Goal: Task Accomplishment & Management: Manage account settings

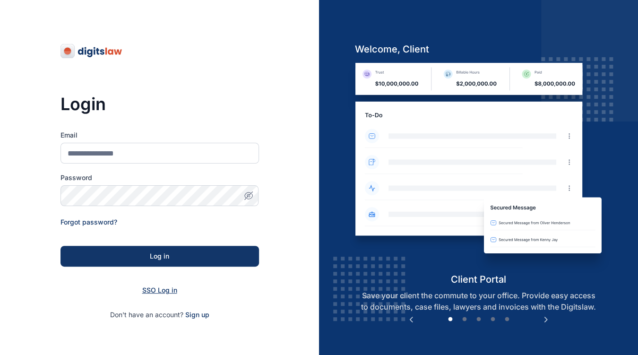
click at [169, 287] on span "SSO Log in" at bounding box center [159, 290] width 35 height 8
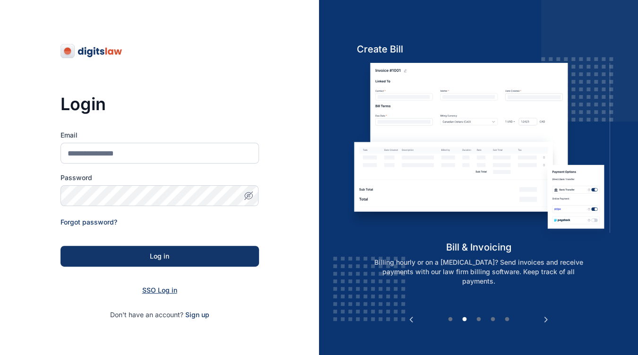
click at [158, 292] on span "SSO Log in" at bounding box center [159, 290] width 35 height 8
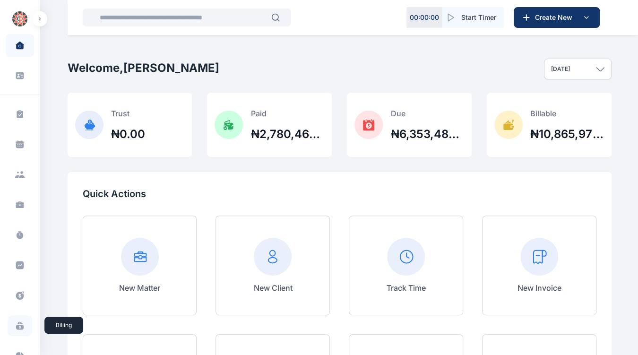
click at [18, 325] on icon at bounding box center [20, 327] width 8 height 5
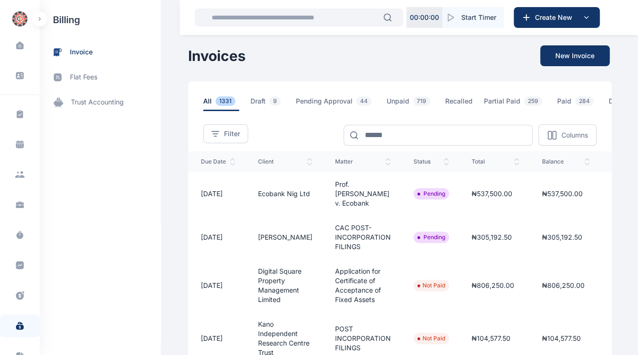
scroll to position [0, 148]
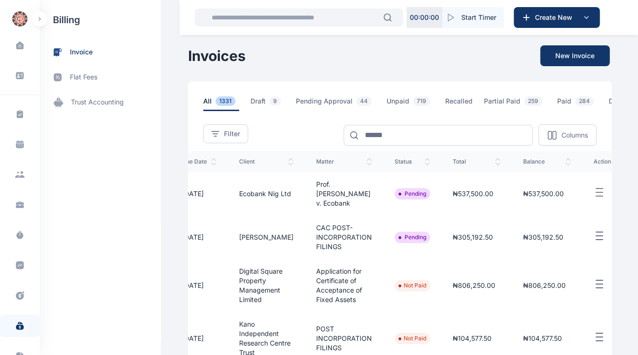
click at [596, 232] on line "button" at bounding box center [599, 232] width 7 height 0
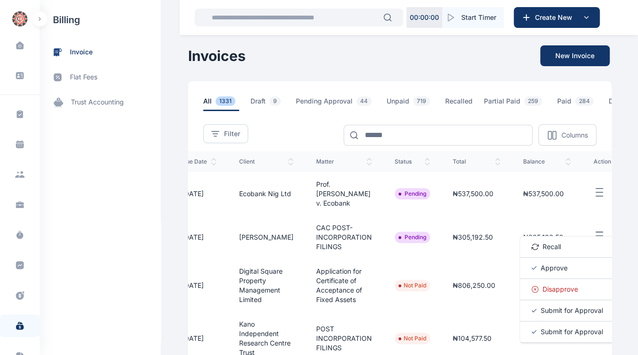
click at [540, 273] on span "Approve" at bounding box center [553, 267] width 27 height 9
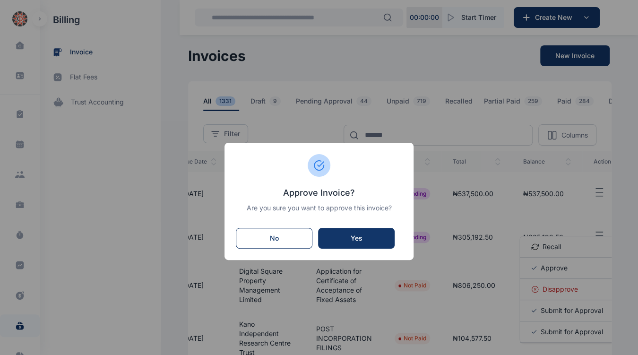
click at [372, 233] on div "Yes" at bounding box center [356, 237] width 58 height 9
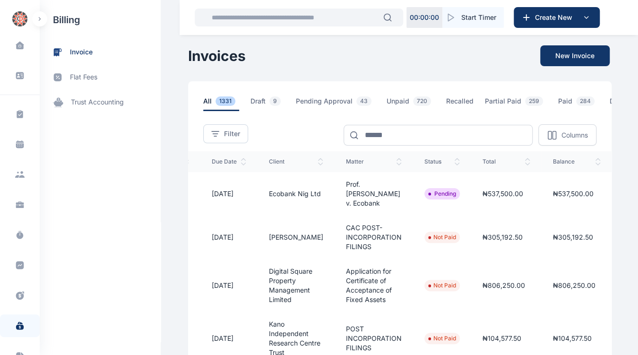
scroll to position [0, 148]
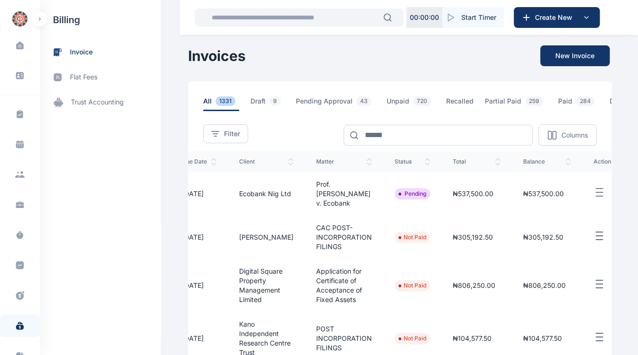
click at [596, 192] on line "button" at bounding box center [599, 192] width 7 height 0
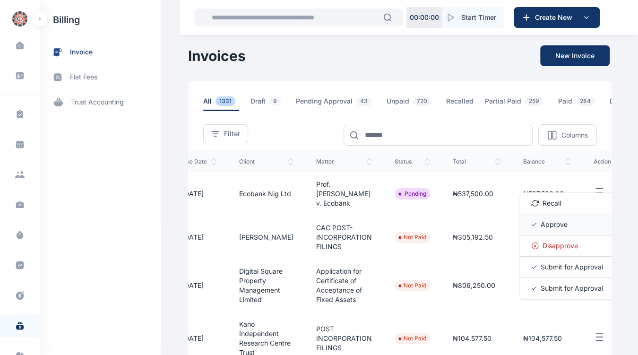
click at [540, 229] on span "Approve" at bounding box center [553, 224] width 27 height 9
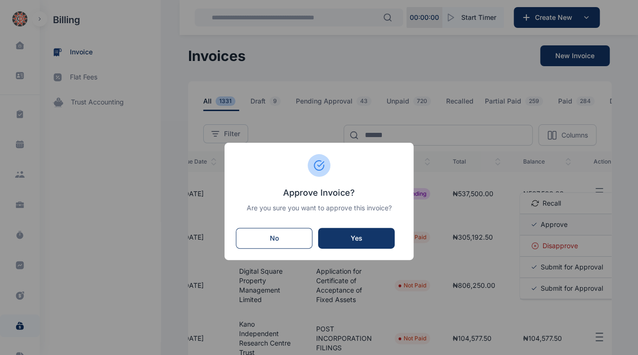
click at [369, 232] on button "Yes" at bounding box center [356, 238] width 77 height 21
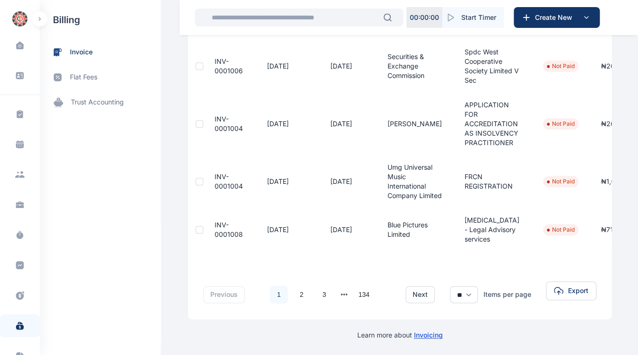
scroll to position [478, 0]
click at [318, 290] on link "3" at bounding box center [324, 294] width 18 height 18
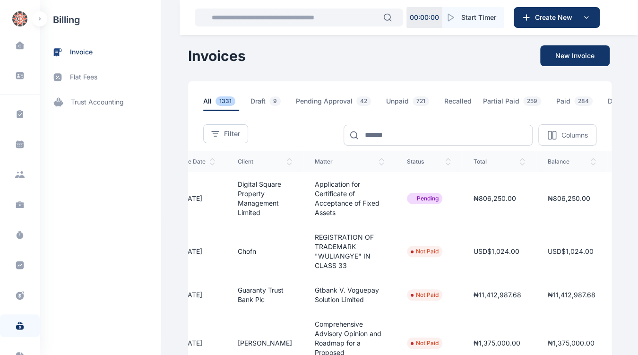
scroll to position [0, 162]
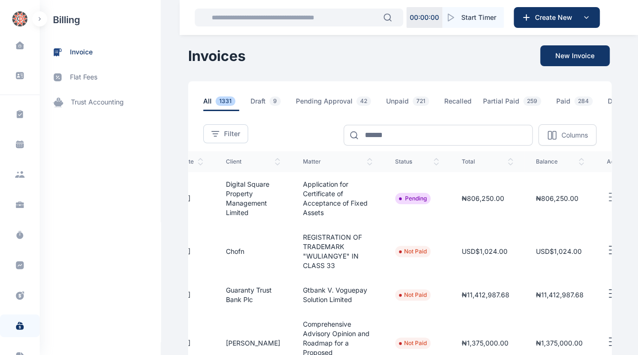
click at [609, 197] on line "button" at bounding box center [612, 197] width 7 height 0
click at [554, 234] on span "Approve" at bounding box center [567, 228] width 27 height 9
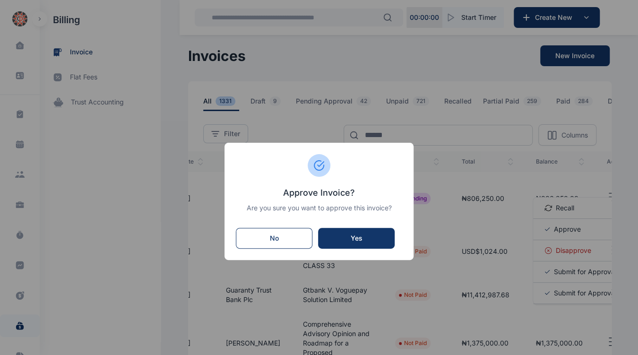
click at [366, 238] on div "Yes" at bounding box center [356, 237] width 58 height 9
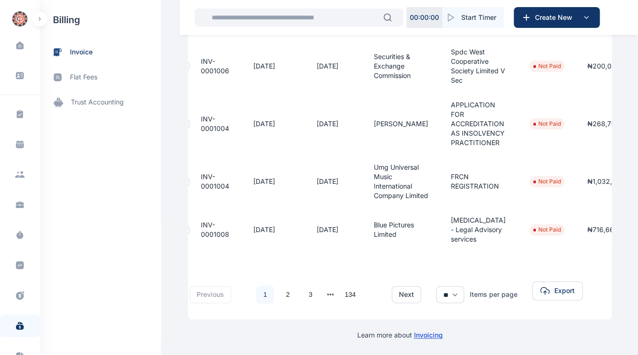
scroll to position [452, 0]
click at [327, 301] on button "next page" at bounding box center [330, 294] width 7 height 13
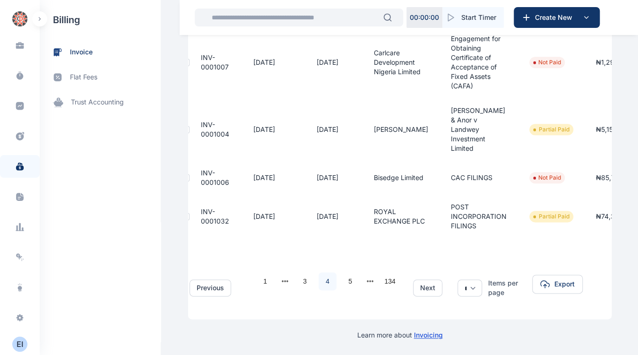
scroll to position [444, 0]
click at [12, 340] on div "E I" at bounding box center [19, 343] width 15 height 11
click at [17, 338] on div "E I" at bounding box center [19, 343] width 15 height 11
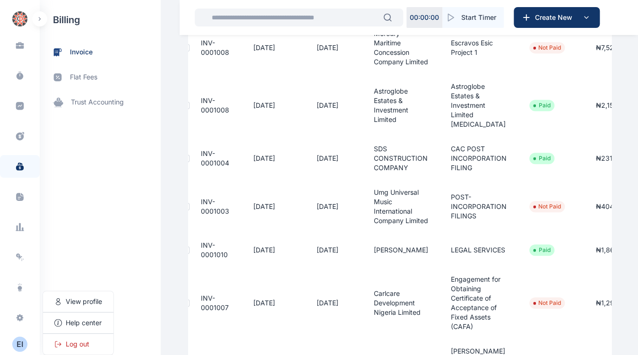
scroll to position [183, 0]
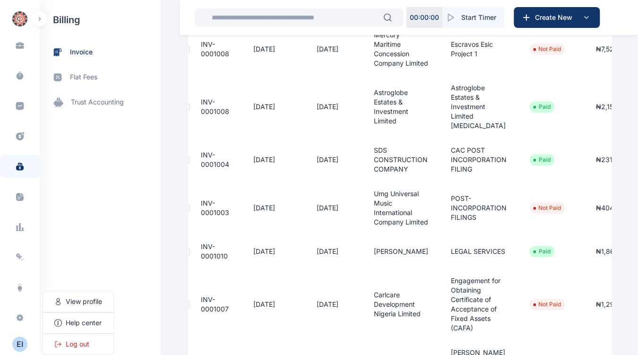
click at [15, 167] on icon at bounding box center [19, 166] width 9 height 9
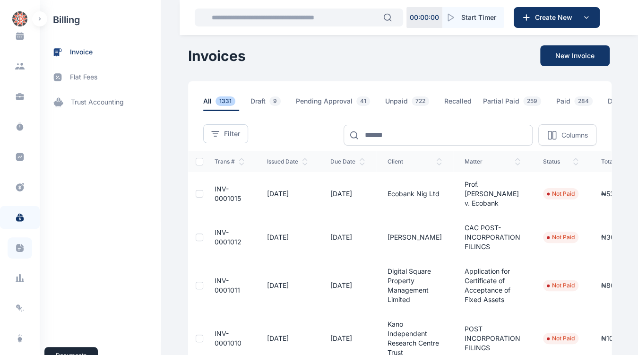
scroll to position [159, 0]
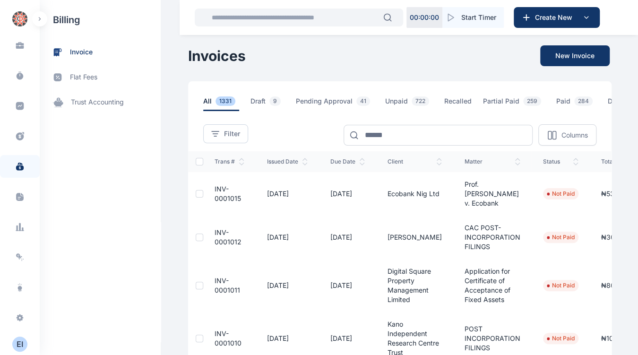
click at [20, 343] on div "E I" at bounding box center [19, 343] width 15 height 11
click at [71, 349] on div "Log out" at bounding box center [78, 344] width 70 height 21
